Goal: Task Accomplishment & Management: Complete application form

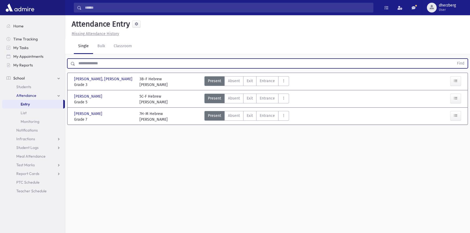
click at [92, 61] on input "text" at bounding box center [264, 64] width 379 height 10
type input "*****"
click at [454, 59] on button "Find" at bounding box center [461, 63] width 14 height 9
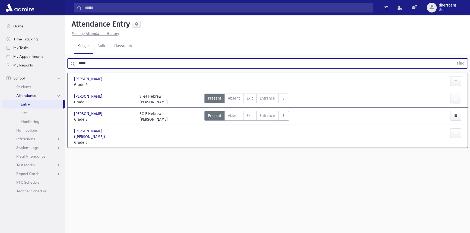
click at [134, 82] on span "Grade 6" at bounding box center [104, 85] width 60 height 6
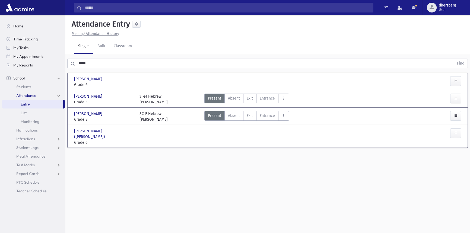
click at [172, 83] on div at bounding box center [169, 81] width 65 height 11
click at [97, 77] on span "[PERSON_NAME]" at bounding box center [88, 79] width 29 height 6
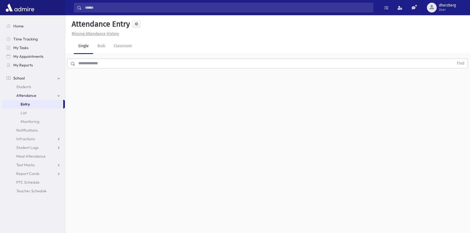
click at [39, 102] on link "Entry" at bounding box center [32, 104] width 61 height 9
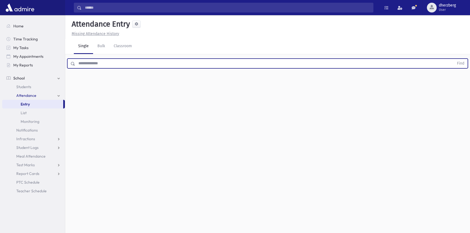
click at [136, 64] on input "text" at bounding box center [264, 64] width 379 height 10
type input "*****"
click at [454, 59] on button "Find" at bounding box center [461, 63] width 14 height 9
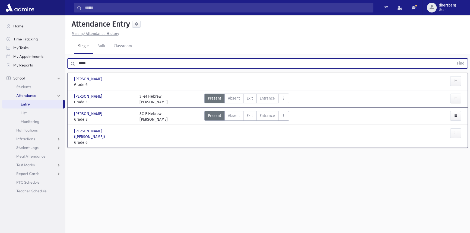
click at [114, 80] on div "Brown, Nechama Brown, Nechama" at bounding box center [104, 79] width 60 height 6
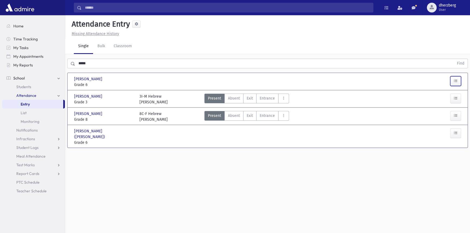
click at [456, 77] on button "button" at bounding box center [456, 81] width 11 height 10
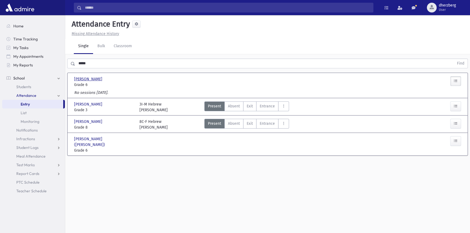
click at [85, 78] on span "[PERSON_NAME]" at bounding box center [88, 79] width 29 height 6
